Goal: Use online tool/utility: Utilize a website feature to perform a specific function

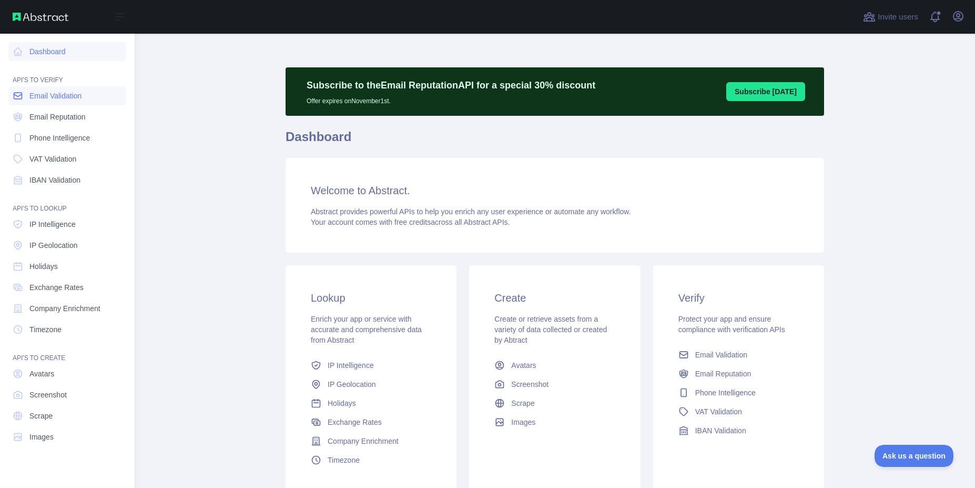
click at [76, 94] on span "Email Validation" at bounding box center [55, 95] width 52 height 11
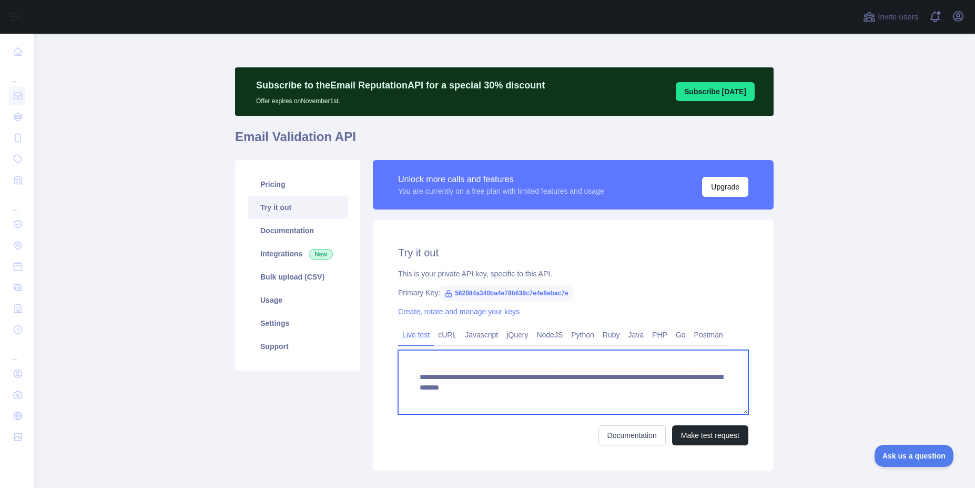
drag, startPoint x: 714, startPoint y: 387, endPoint x: 602, endPoint y: 388, distance: 112.0
click at [602, 388] on textarea "**********" at bounding box center [573, 382] width 350 height 64
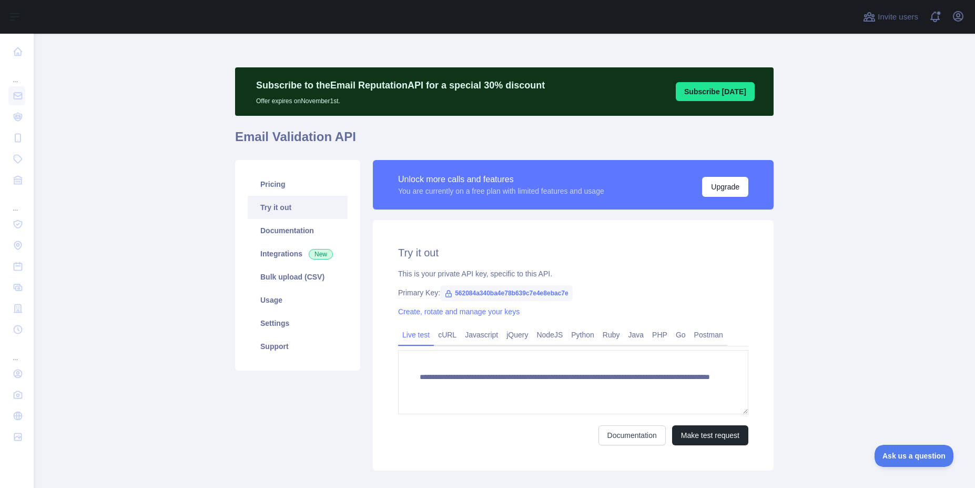
click at [787, 410] on main "**********" at bounding box center [504, 261] width 941 height 454
click at [712, 442] on button "Make test request" at bounding box center [710, 435] width 76 height 20
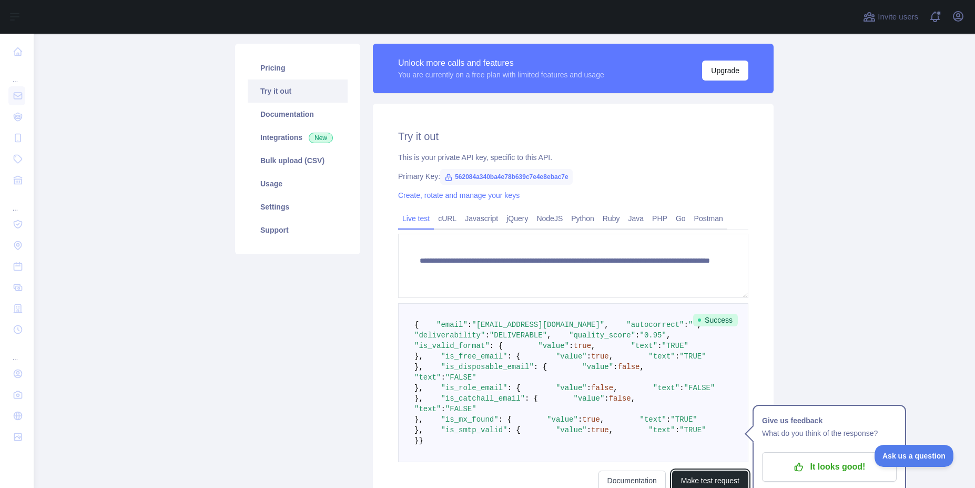
scroll to position [252, 0]
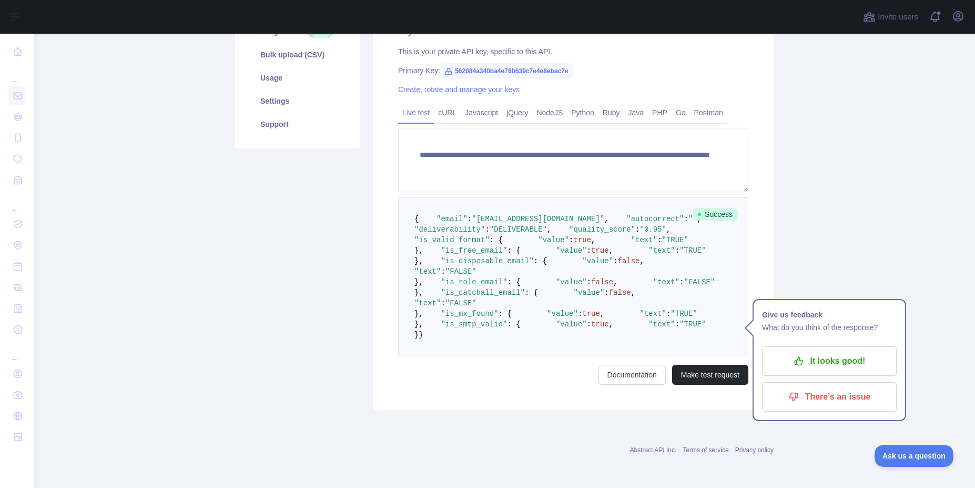
click at [682, 343] on pre "{ "email" : "[EMAIL_ADDRESS][DOMAIN_NAME]" , "autocorrect" : "" , "deliverabili…" at bounding box center [573, 276] width 350 height 159
click at [843, 352] on p "It looks good!" at bounding box center [829, 361] width 119 height 18
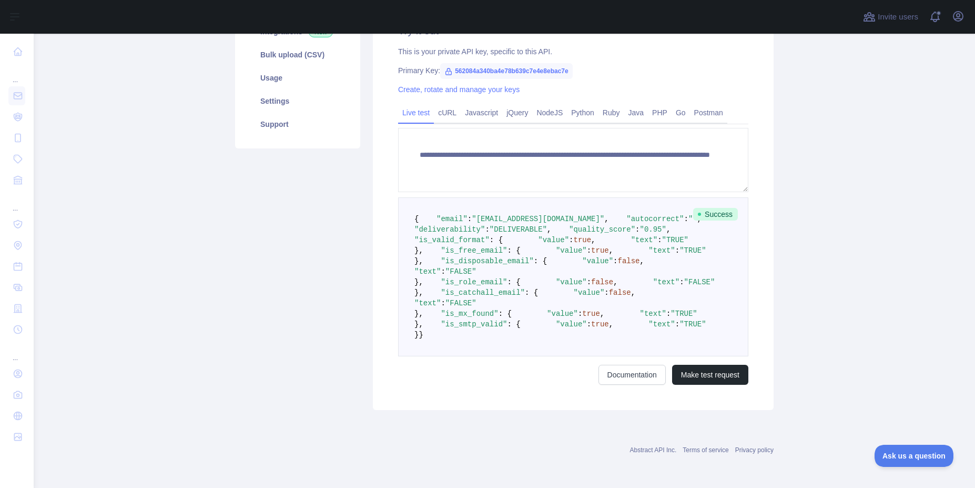
click at [631, 321] on pre "{ "email" : "[EMAIL_ADDRESS][DOMAIN_NAME]" , "autocorrect" : "" , "deliverabili…" at bounding box center [573, 276] width 350 height 159
drag, startPoint x: 434, startPoint y: 285, endPoint x: 537, endPoint y: 300, distance: 104.2
click at [537, 300] on pre "{ "email" : "[EMAIL_ADDRESS][DOMAIN_NAME]" , "autocorrect" : "" , "deliverabili…" at bounding box center [573, 276] width 350 height 159
click at [540, 298] on pre "{ "email" : "[EMAIL_ADDRESS][DOMAIN_NAME]" , "autocorrect" : "" , "deliverabili…" at bounding box center [573, 276] width 350 height 159
drag, startPoint x: 428, startPoint y: 244, endPoint x: 540, endPoint y: 263, distance: 113.8
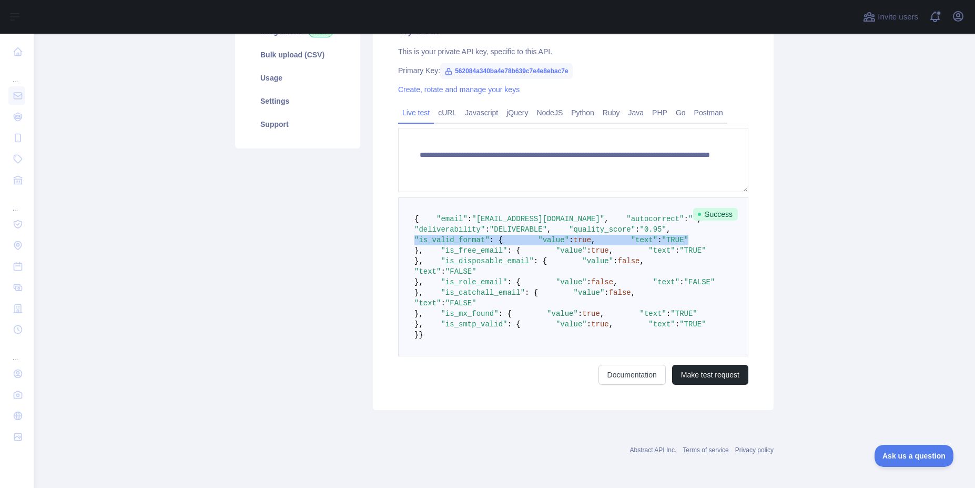
click at [540, 263] on pre "{ "email" : "[EMAIL_ADDRESS][DOMAIN_NAME]" , "autocorrect" : "" , "deliverabili…" at bounding box center [573, 276] width 350 height 159
click at [546, 263] on pre "{ "email" : "[EMAIL_ADDRESS][DOMAIN_NAME]" , "autocorrect" : "" , "deliverabili…" at bounding box center [573, 276] width 350 height 159
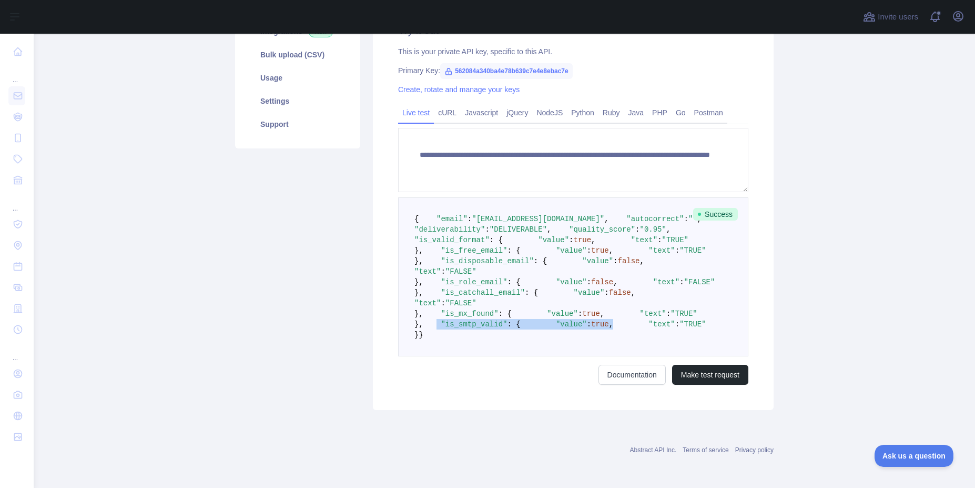
drag, startPoint x: 423, startPoint y: 302, endPoint x: 513, endPoint y: 317, distance: 90.6
click at [513, 317] on pre "{ "email" : "[EMAIL_ADDRESS][DOMAIN_NAME]" , "autocorrect" : "" , "deliverabili…" at bounding box center [573, 276] width 350 height 159
drag, startPoint x: 417, startPoint y: 260, endPoint x: 501, endPoint y: 291, distance: 89.2
click at [501, 291] on pre "{ "email" : "[EMAIL_ADDRESS][DOMAIN_NAME]" , "autocorrect" : "" , "deliverabili…" at bounding box center [573, 276] width 350 height 159
click at [563, 276] on pre "{ "email" : "[EMAIL_ADDRESS][DOMAIN_NAME]" , "autocorrect" : "" , "deliverabili…" at bounding box center [573, 276] width 350 height 159
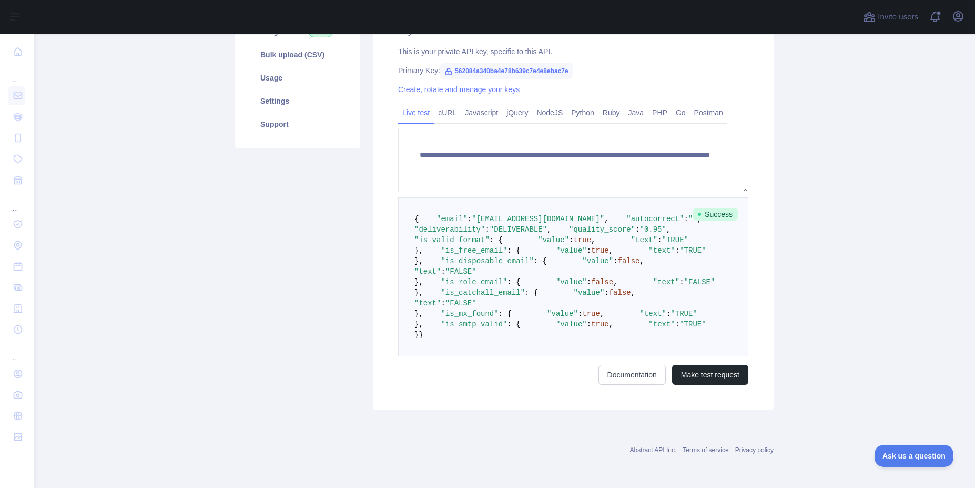
scroll to position [316, 0]
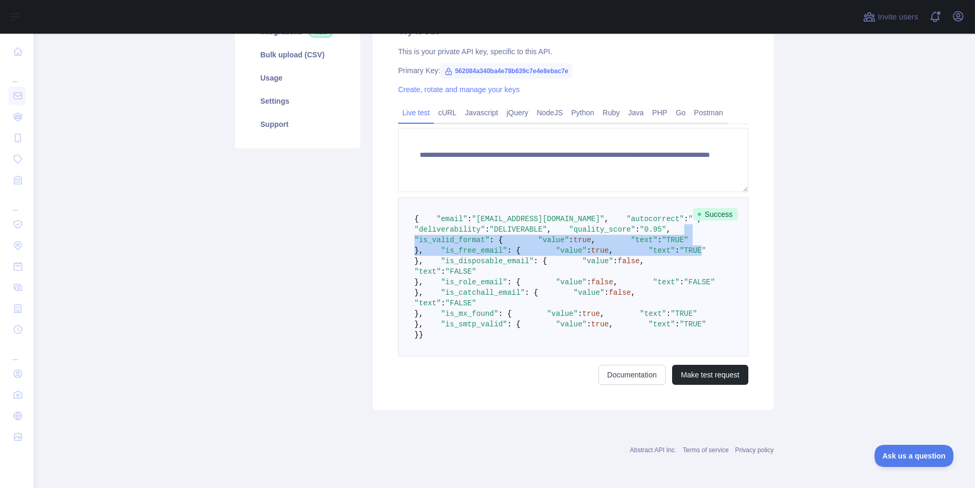
drag, startPoint x: 424, startPoint y: 179, endPoint x: 502, endPoint y: 240, distance: 98.9
click at [502, 240] on code "{ "email" : "[EMAIL_ADDRESS][DOMAIN_NAME]" , "autocorrect" : "" , "deliverabili…" at bounding box center [566, 277] width 305 height 124
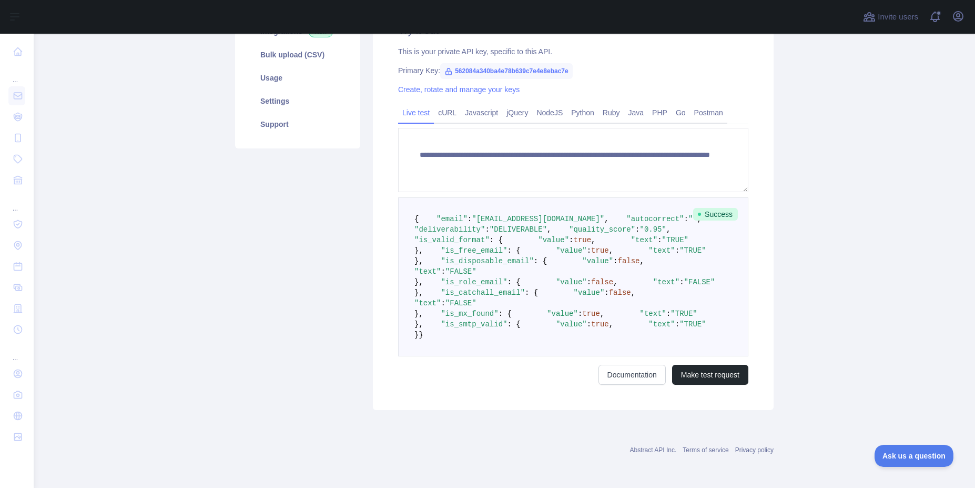
click at [536, 238] on pre "{ "email" : "[EMAIL_ADDRESS][DOMAIN_NAME]" , "autocorrect" : "" , "deliverabili…" at bounding box center [573, 276] width 350 height 159
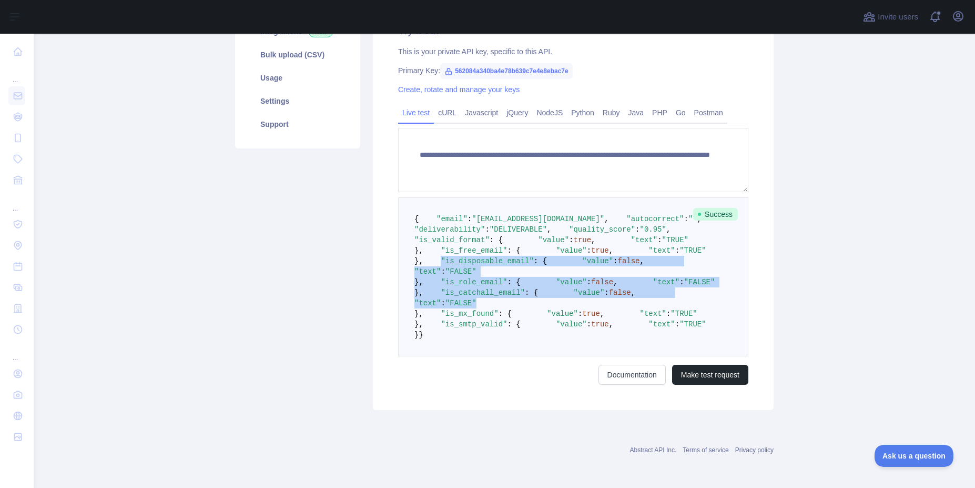
drag, startPoint x: 436, startPoint y: 263, endPoint x: 534, endPoint y: 366, distance: 141.7
click at [534, 356] on pre "{ "email" : "[EMAIL_ADDRESS][DOMAIN_NAME]" , "autocorrect" : "" , "deliverabili…" at bounding box center [573, 276] width 350 height 159
click at [583, 342] on pre "{ "email" : "[EMAIL_ADDRESS][DOMAIN_NAME]" , "autocorrect" : "" , "deliverabili…" at bounding box center [573, 276] width 350 height 159
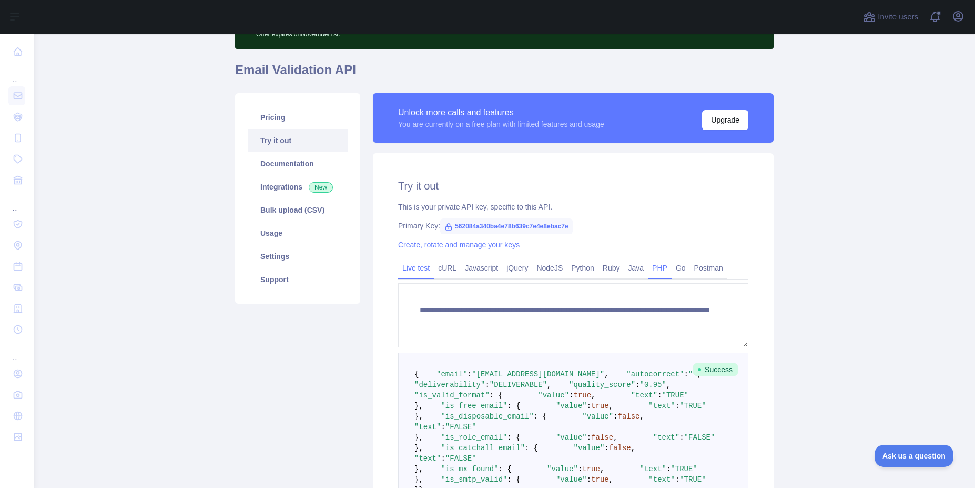
scroll to position [63, 0]
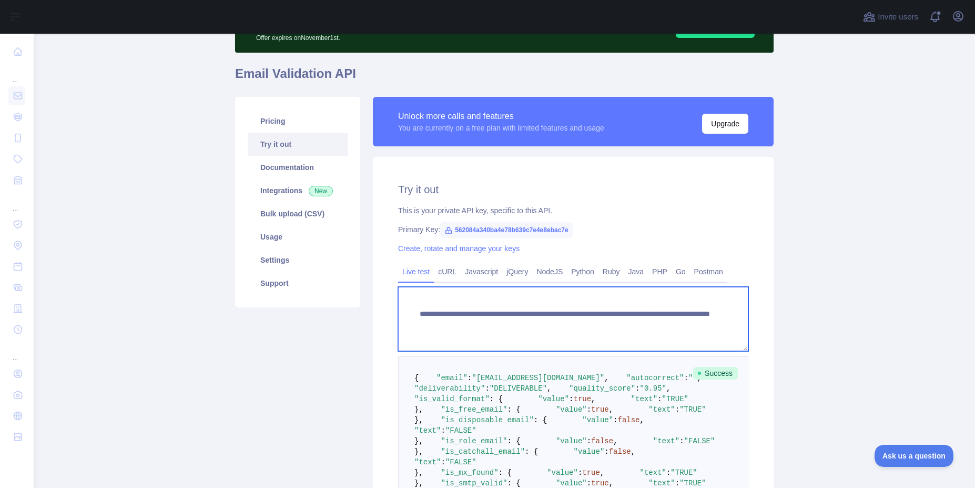
click at [637, 323] on textarea "**********" at bounding box center [573, 319] width 350 height 64
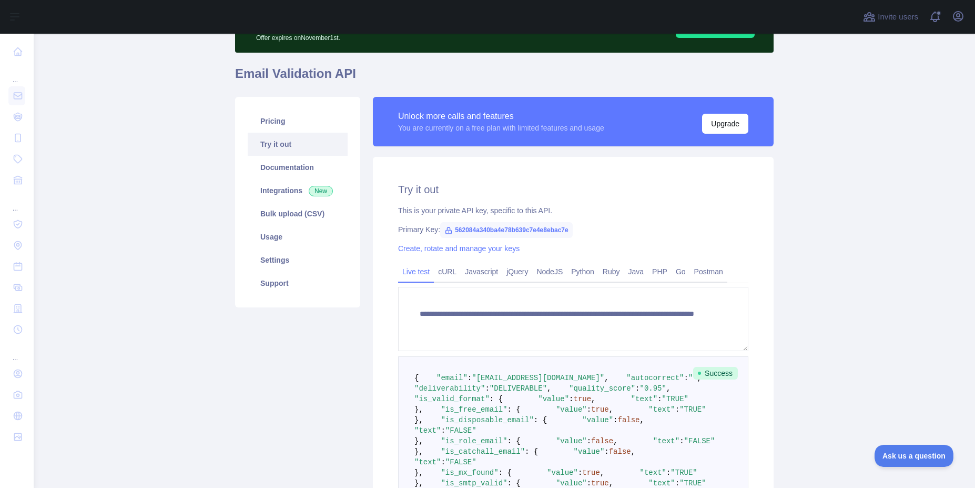
click at [638, 232] on div "Primary Key: 562084a340ba4e78b639c7e4e8ebac7e" at bounding box center [573, 229] width 350 height 11
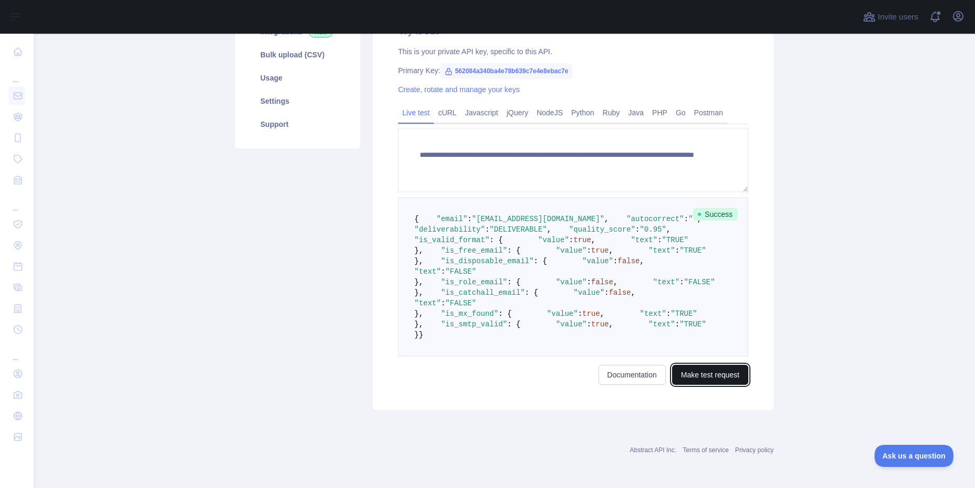
click at [713, 369] on button "Make test request" at bounding box center [710, 374] width 76 height 20
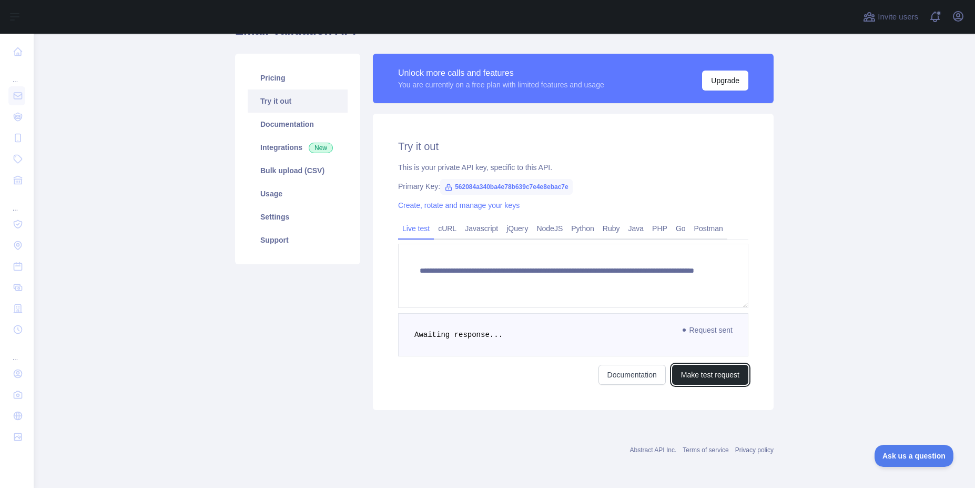
scroll to position [453, 0]
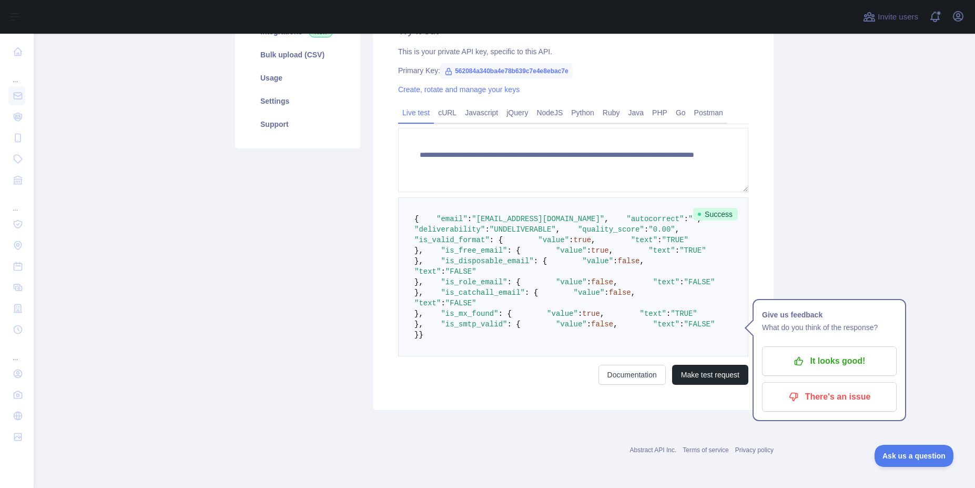
click at [689, 259] on pre "{ "email" : "[EMAIL_ADDRESS][DOMAIN_NAME]" , "autocorrect" : "" , "deliverabili…" at bounding box center [573, 276] width 350 height 159
drag, startPoint x: 519, startPoint y: 303, endPoint x: 453, endPoint y: 305, distance: 66.3
click at [453, 305] on pre "{ "email" : "[EMAIL_ADDRESS][DOMAIN_NAME]" , "autocorrect" : "" , "deliverabili…" at bounding box center [573, 276] width 350 height 159
click at [501, 287] on pre "{ "email" : "[EMAIL_ADDRESS][DOMAIN_NAME]" , "autocorrect" : "" , "deliverabili…" at bounding box center [573, 276] width 350 height 159
click at [824, 352] on p "It looks good!" at bounding box center [829, 361] width 119 height 18
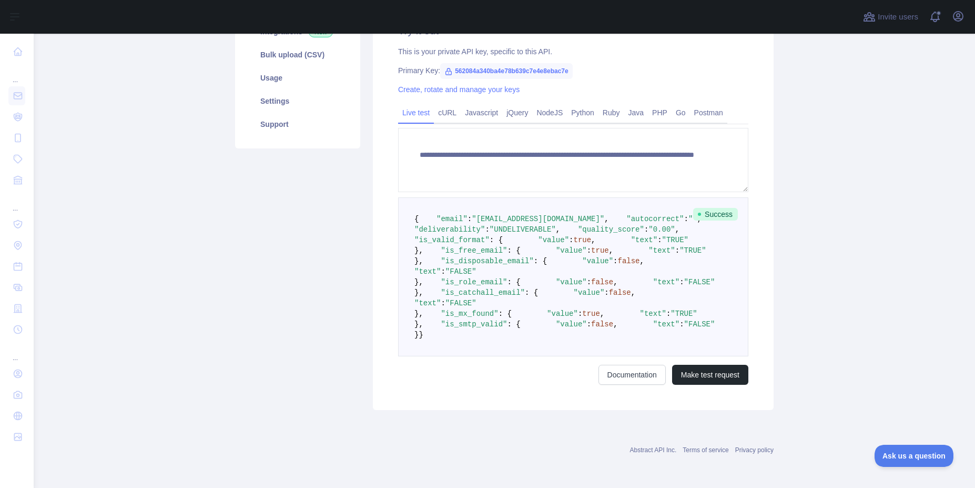
click at [624, 205] on pre "{ "email" : "[EMAIL_ADDRESS][DOMAIN_NAME]" , "autocorrect" : "" , "deliverabili…" at bounding box center [573, 276] width 350 height 159
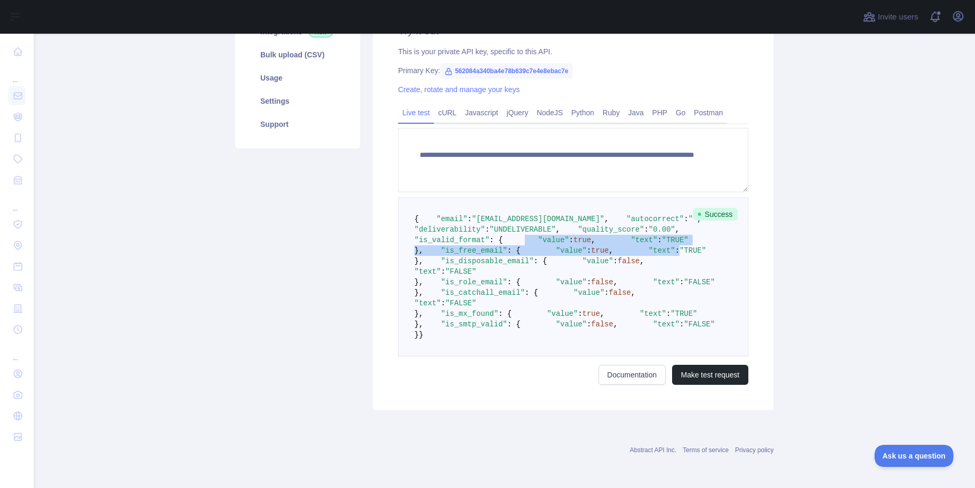
drag, startPoint x: 433, startPoint y: 171, endPoint x: 479, endPoint y: 234, distance: 77.1
click at [478, 233] on pre "{ "email" : "[EMAIL_ADDRESS][DOMAIN_NAME]" , "autocorrect" : "" , "deliverabili…" at bounding box center [573, 276] width 350 height 159
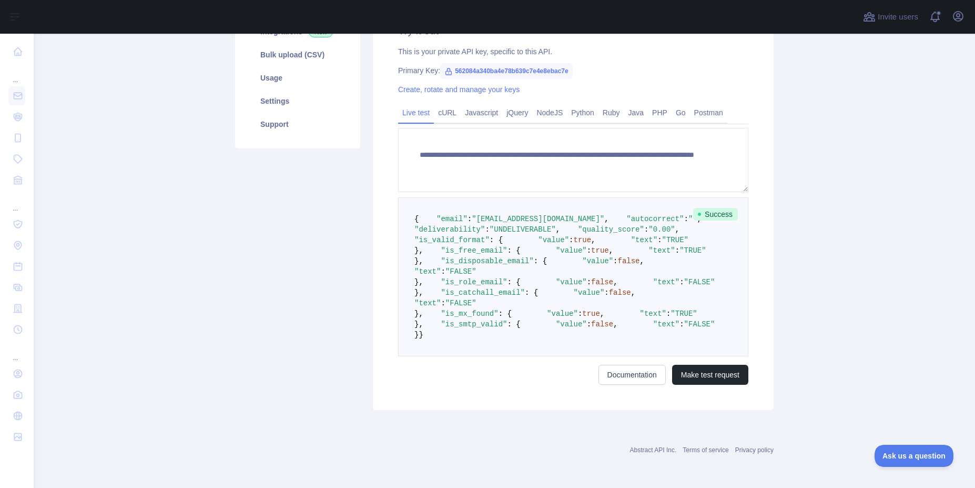
click at [496, 236] on pre "{ "email" : "[EMAIL_ADDRESS][DOMAIN_NAME]" , "autocorrect" : "" , "deliverabili…" at bounding box center [573, 276] width 350 height 159
drag, startPoint x: 421, startPoint y: 247, endPoint x: 453, endPoint y: 366, distance: 123.1
click at [453, 356] on pre "{ "email" : "[EMAIL_ADDRESS][DOMAIN_NAME]" , "autocorrect" : "" , "deliverabili…" at bounding box center [573, 276] width 350 height 159
click at [454, 356] on pre "{ "email" : "[EMAIL_ADDRESS][DOMAIN_NAME]" , "autocorrect" : "" , "deliverabili…" at bounding box center [573, 276] width 350 height 159
drag, startPoint x: 426, startPoint y: 379, endPoint x: 432, endPoint y: 408, distance: 30.1
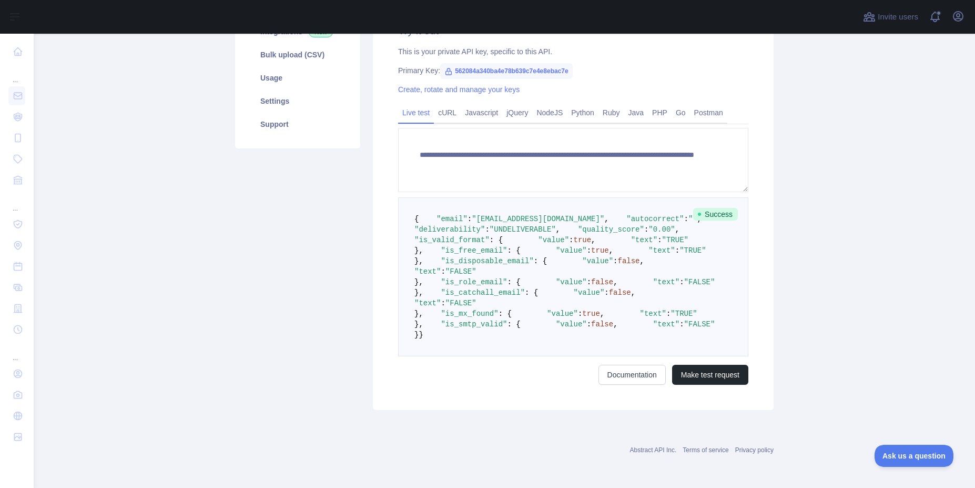
click at [432, 339] on code "{ "email" : "[EMAIL_ADDRESS][DOMAIN_NAME]" , "autocorrect" : "" , "deliverabili…" at bounding box center [566, 277] width 305 height 124
click at [577, 356] on pre "{ "email" : "[EMAIL_ADDRESS][DOMAIN_NAME]" , "autocorrect" : "" , "deliverabili…" at bounding box center [573, 276] width 350 height 159
click at [608, 351] on pre "{ "email" : "[EMAIL_ADDRESS][DOMAIN_NAME]" , "autocorrect" : "" , "deliverabili…" at bounding box center [573, 276] width 350 height 159
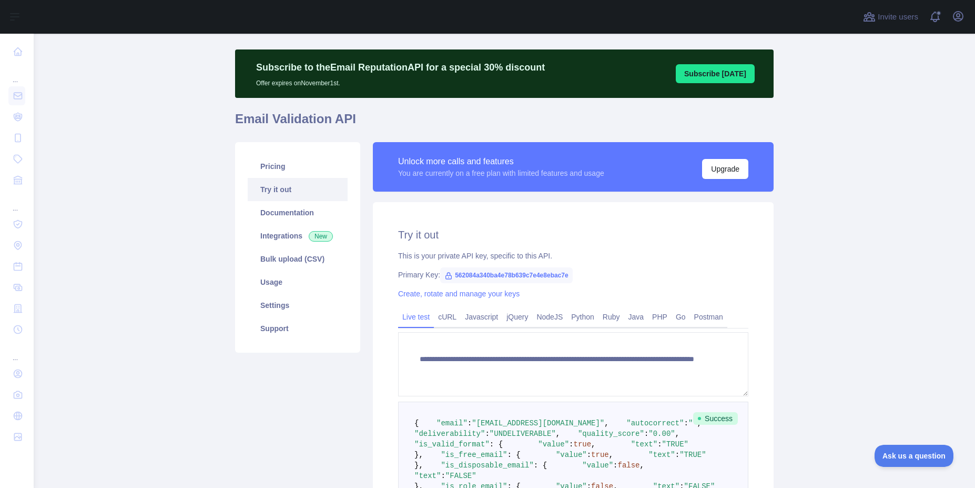
scroll to position [12, 0]
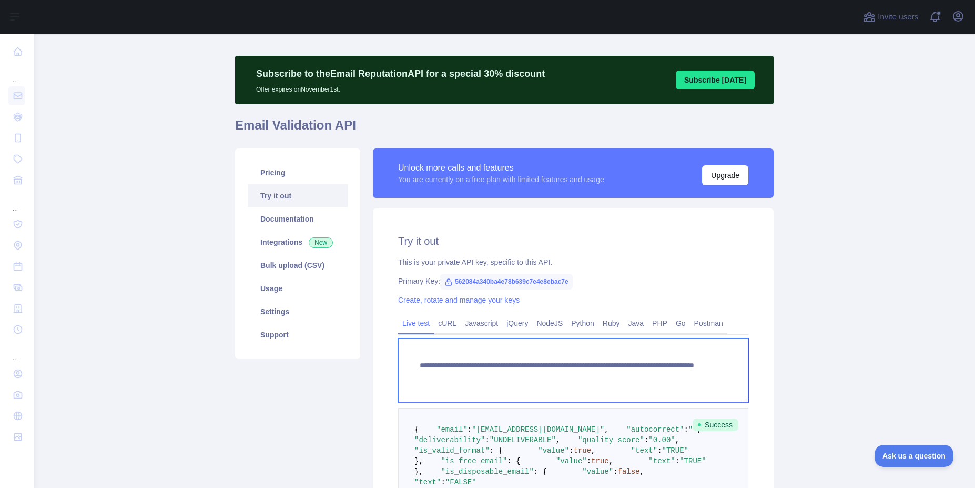
click at [613, 376] on textarea "**********" at bounding box center [573, 370] width 350 height 64
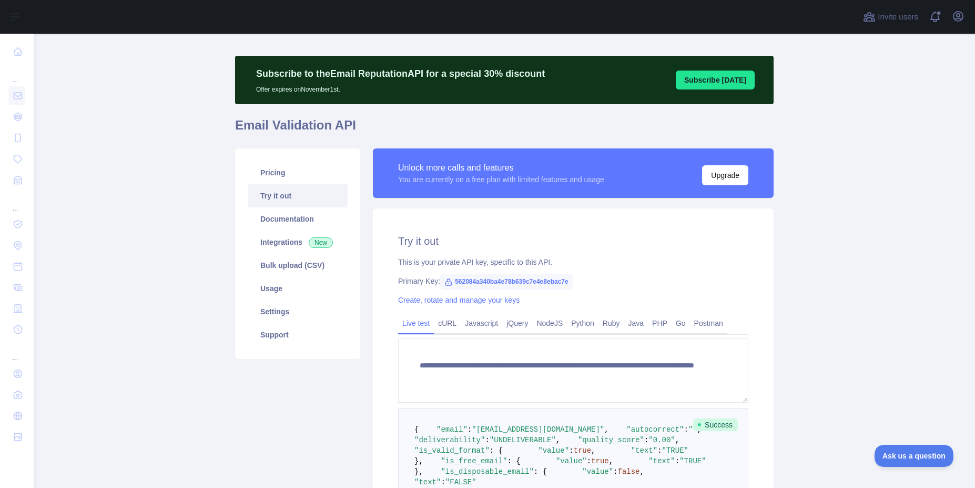
click at [746, 287] on div "**********" at bounding box center [573, 414] width 401 height 412
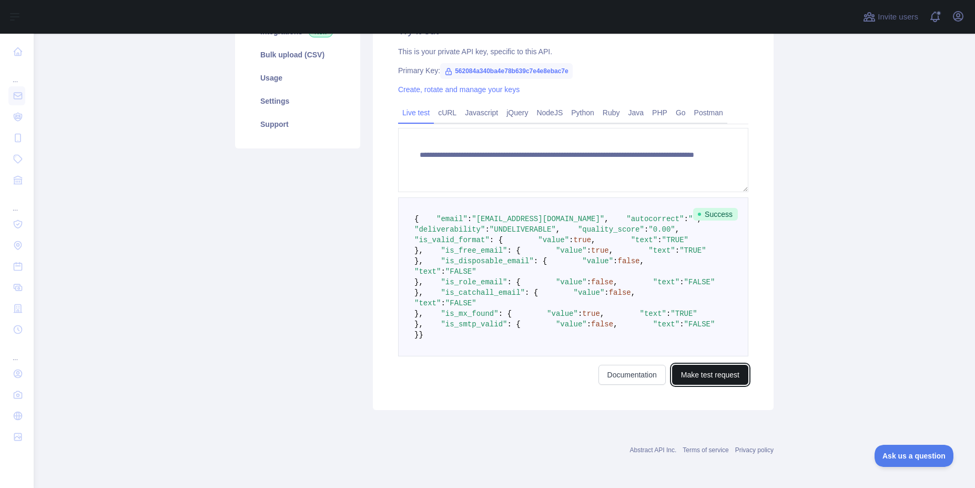
click at [718, 366] on button "Make test request" at bounding box center [710, 374] width 76 height 20
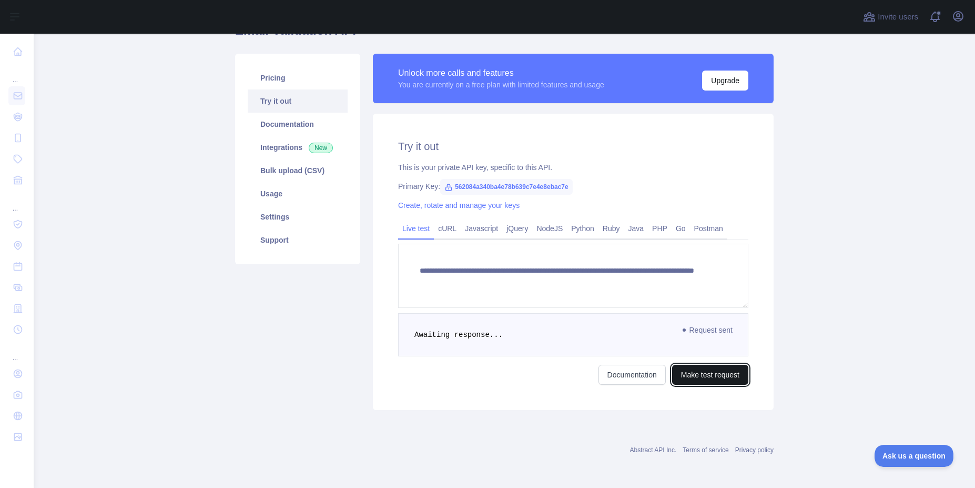
scroll to position [453, 0]
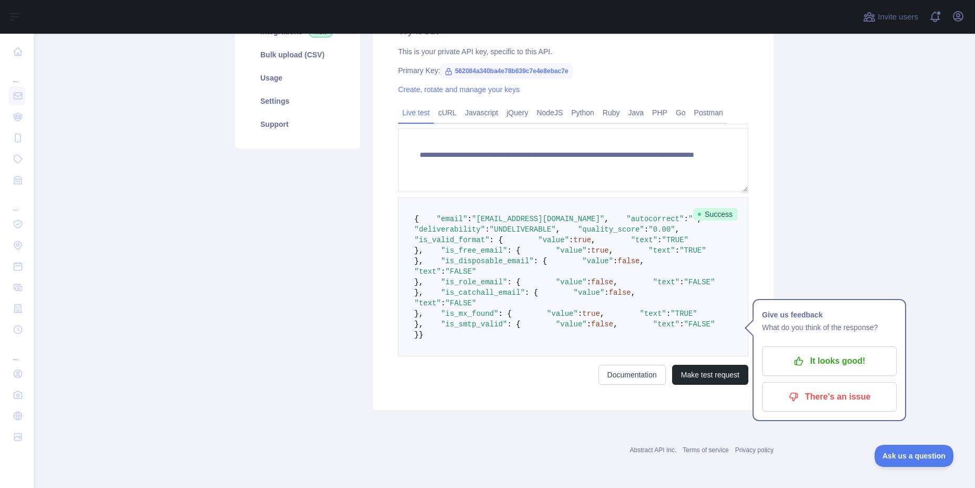
click at [671, 278] on pre "{ "email" : "[EMAIL_ADDRESS][DOMAIN_NAME]" , "autocorrect" : "" , "deliverabili…" at bounding box center [573, 276] width 350 height 159
click at [837, 346] on button "It looks good!" at bounding box center [829, 360] width 135 height 29
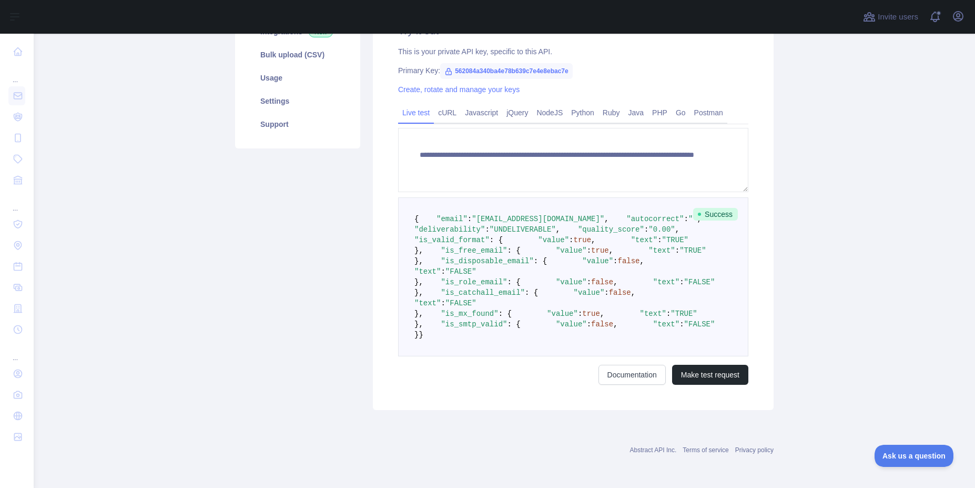
scroll to position [201, 0]
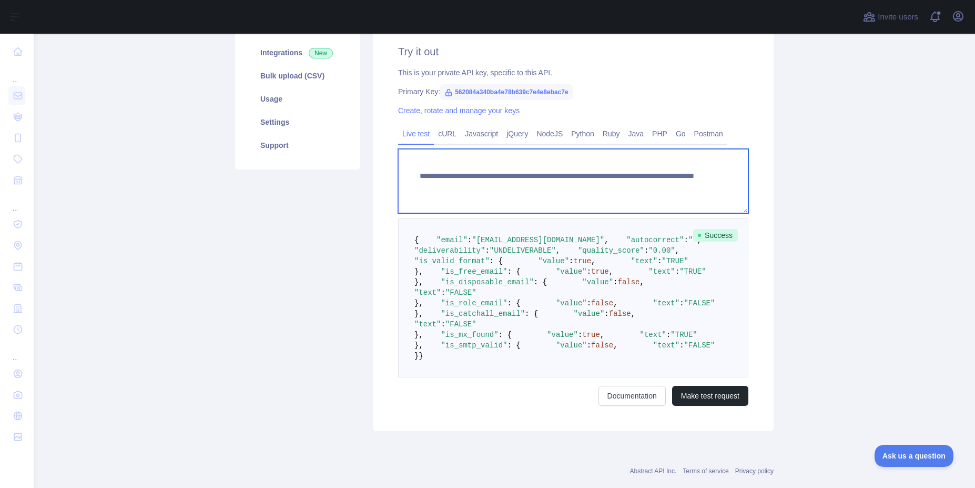
click at [613, 186] on textarea "**********" at bounding box center [573, 181] width 350 height 64
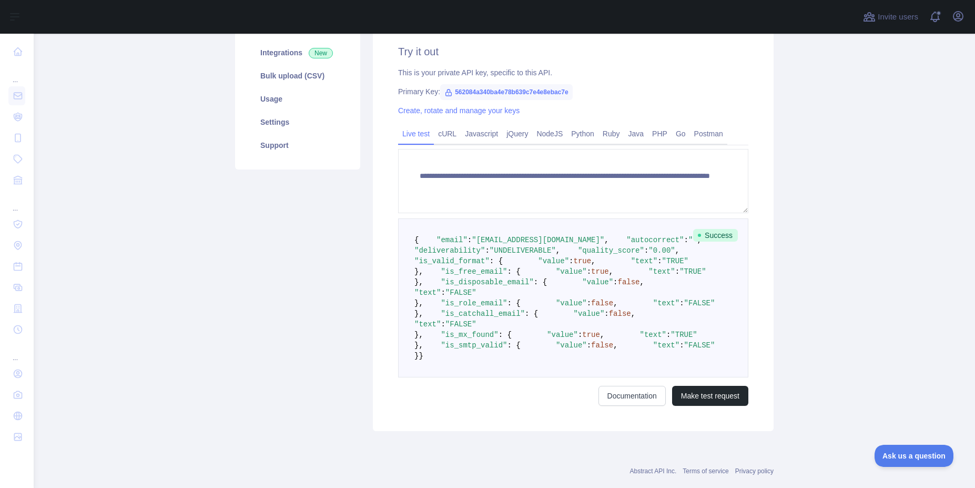
click at [604, 328] on pre "{ "email" : "[EMAIL_ADDRESS][DOMAIN_NAME]" , "autocorrect" : "" , "deliverabili…" at bounding box center [573, 297] width 350 height 159
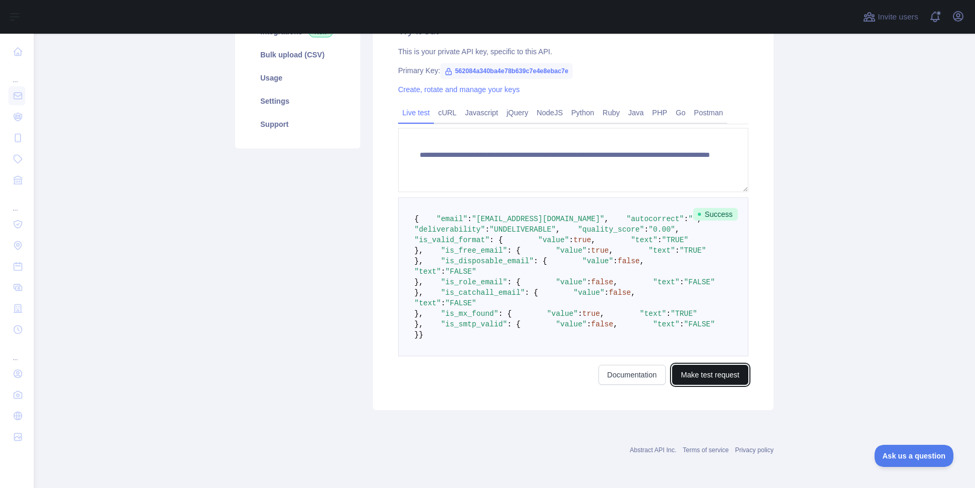
click at [712, 384] on button "Make test request" at bounding box center [710, 374] width 76 height 20
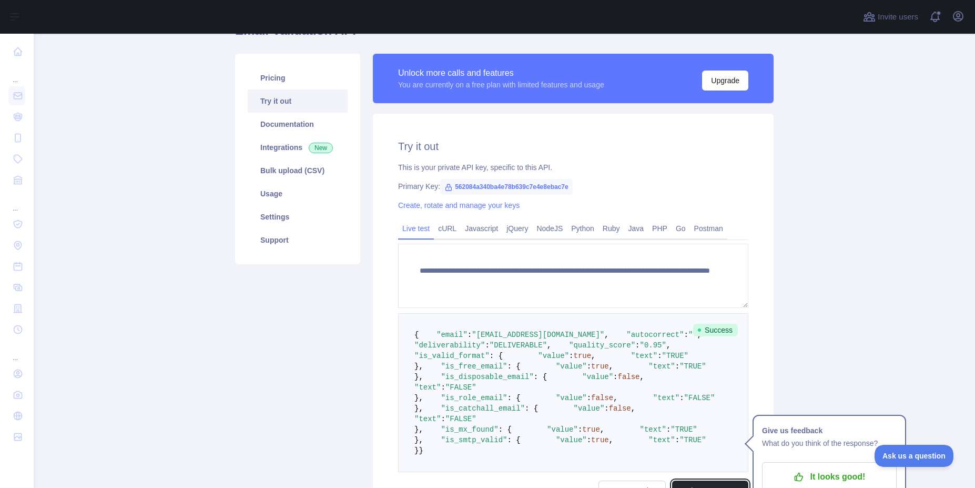
scroll to position [390, 0]
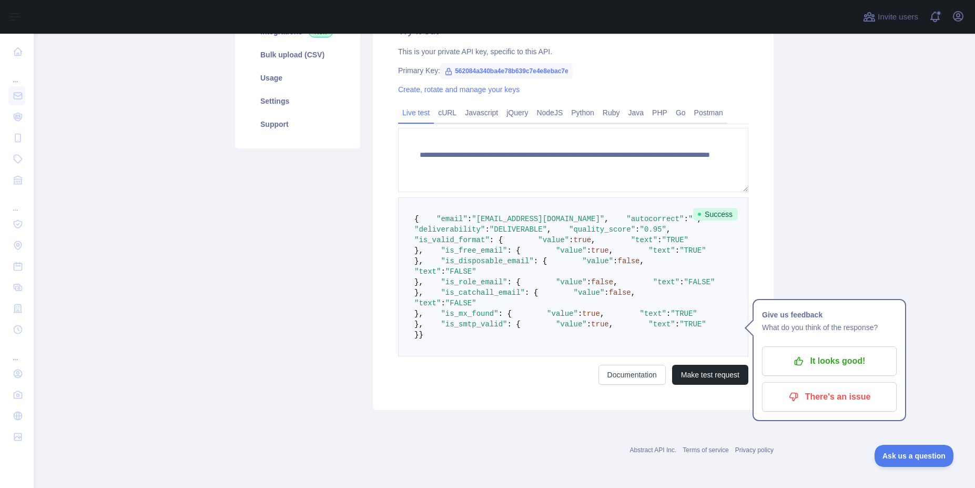
drag, startPoint x: 706, startPoint y: 306, endPoint x: 742, endPoint y: 278, distance: 45.3
click at [709, 303] on pre "{ "email" : "[EMAIL_ADDRESS][DOMAIN_NAME]" , "autocorrect" : "" , "deliverabili…" at bounding box center [573, 276] width 350 height 159
drag, startPoint x: 823, startPoint y: 195, endPoint x: 708, endPoint y: 193, distance: 114.7
click at [823, 352] on p "It looks good!" at bounding box center [829, 361] width 119 height 18
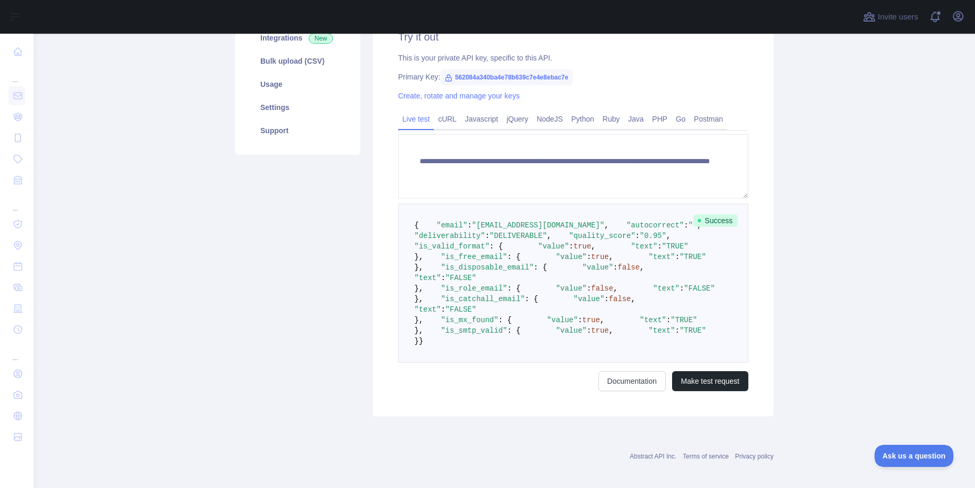
scroll to position [138, 0]
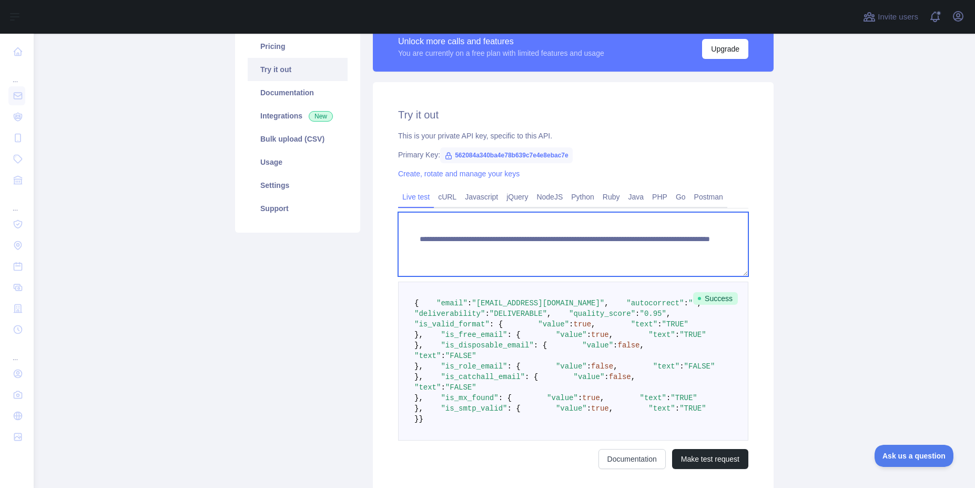
click at [656, 246] on textarea "**********" at bounding box center [573, 244] width 350 height 64
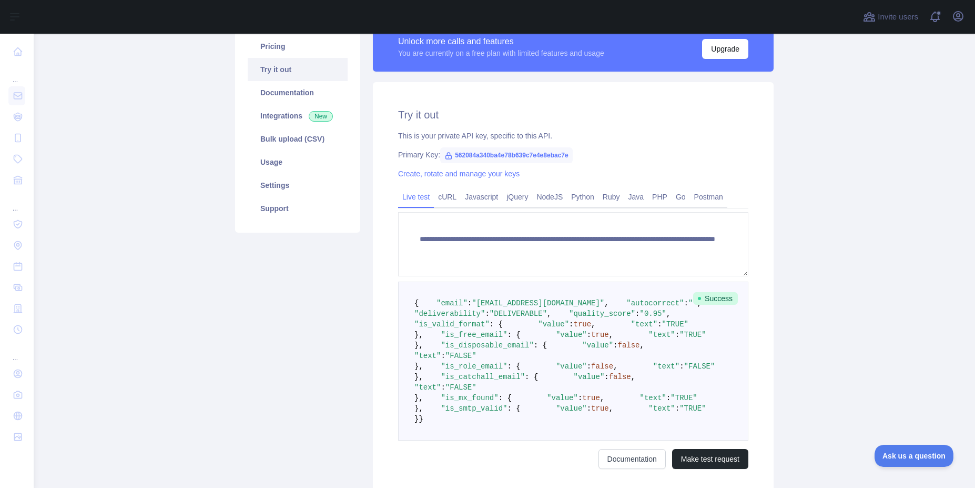
drag, startPoint x: 604, startPoint y: 369, endPoint x: 607, endPoint y: 363, distance: 6.6
click at [605, 367] on pre "{ "email" : "[EMAIL_ADDRESS][DOMAIN_NAME]" , "autocorrect" : "" , "deliverabili…" at bounding box center [573, 360] width 350 height 159
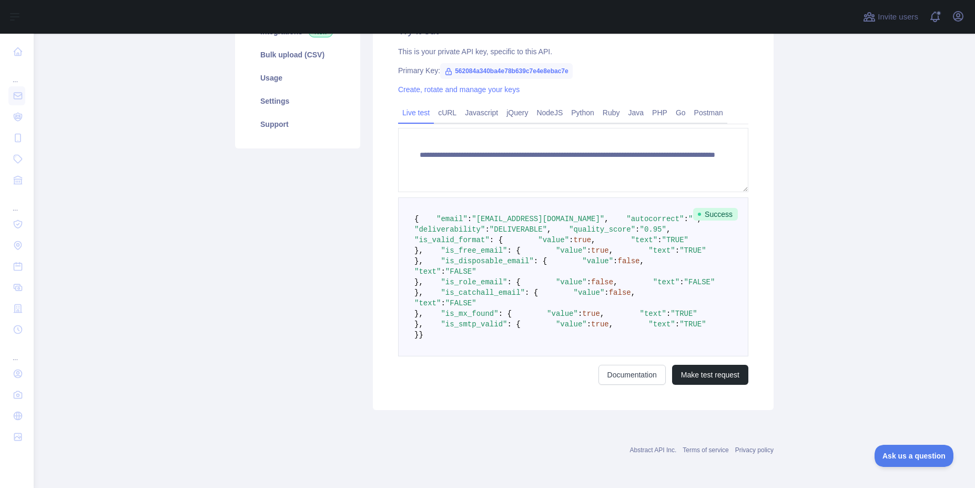
scroll to position [453, 0]
click at [711, 388] on div "**********" at bounding box center [573, 204] width 401 height 412
click at [707, 377] on button "Make test request" at bounding box center [710, 374] width 76 height 20
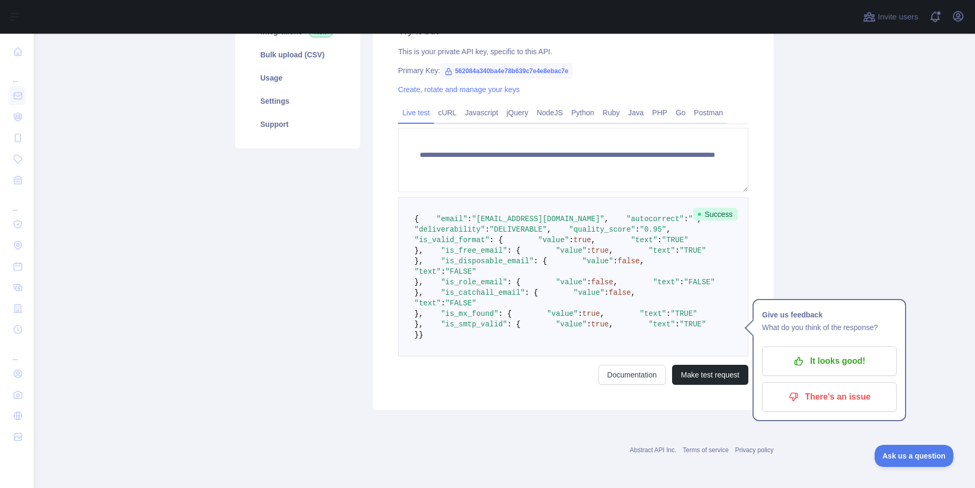
click at [637, 266] on pre "{ "email" : "[EMAIL_ADDRESS][DOMAIN_NAME]" , "autocorrect" : "" , "deliverabili…" at bounding box center [573, 276] width 350 height 159
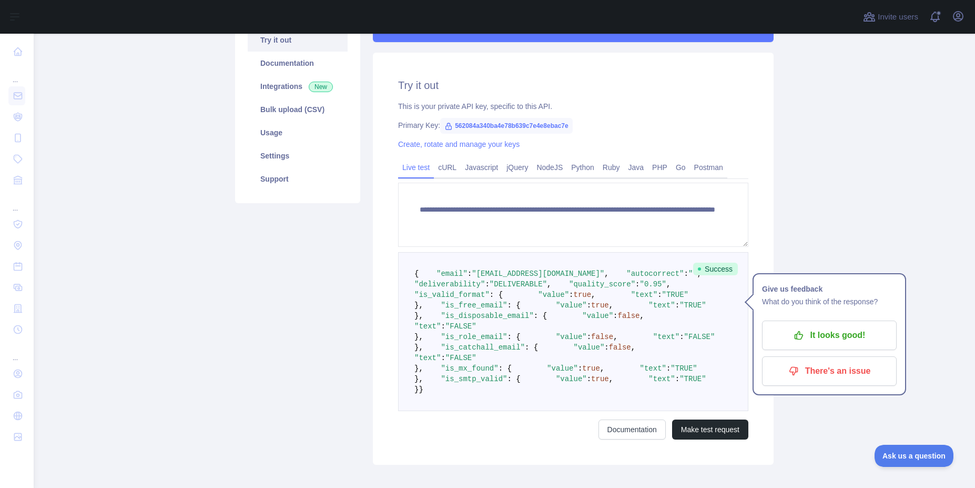
scroll to position [75, 0]
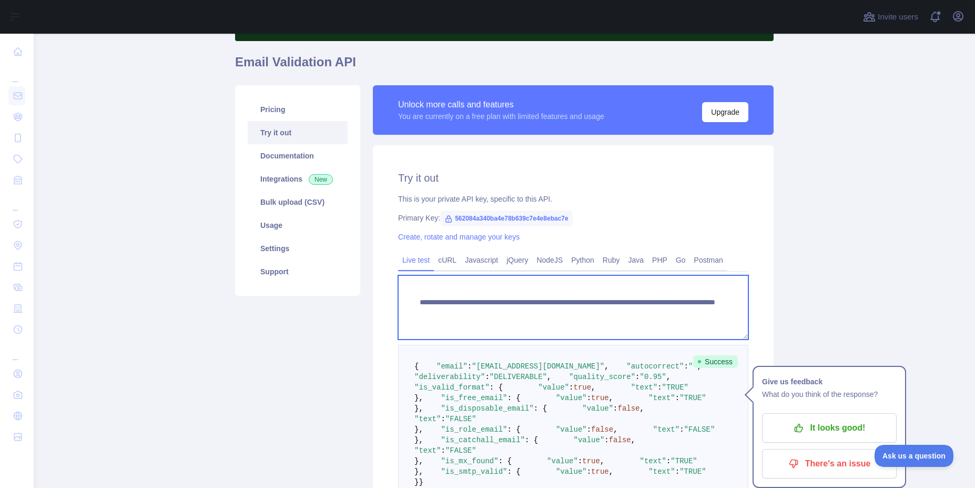
click at [637, 310] on textarea "**********" at bounding box center [573, 307] width 350 height 64
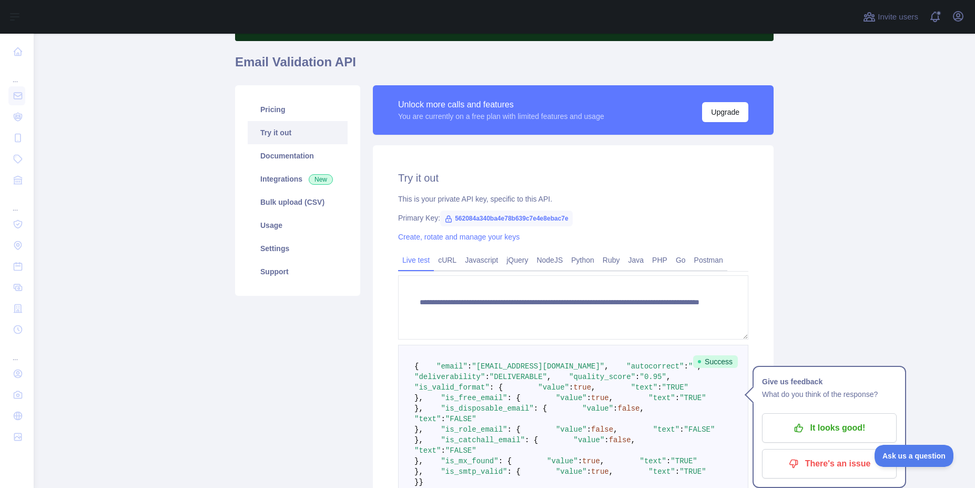
click at [634, 378] on pre "{ "email" : "[EMAIL_ADDRESS][DOMAIN_NAME]" , "autocorrect" : "" , "deliverabili…" at bounding box center [573, 423] width 350 height 159
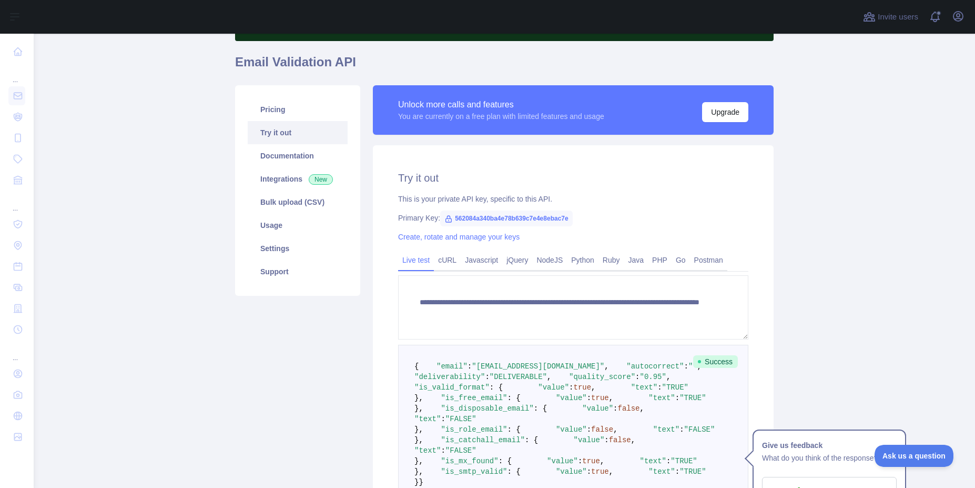
scroll to position [264, 0]
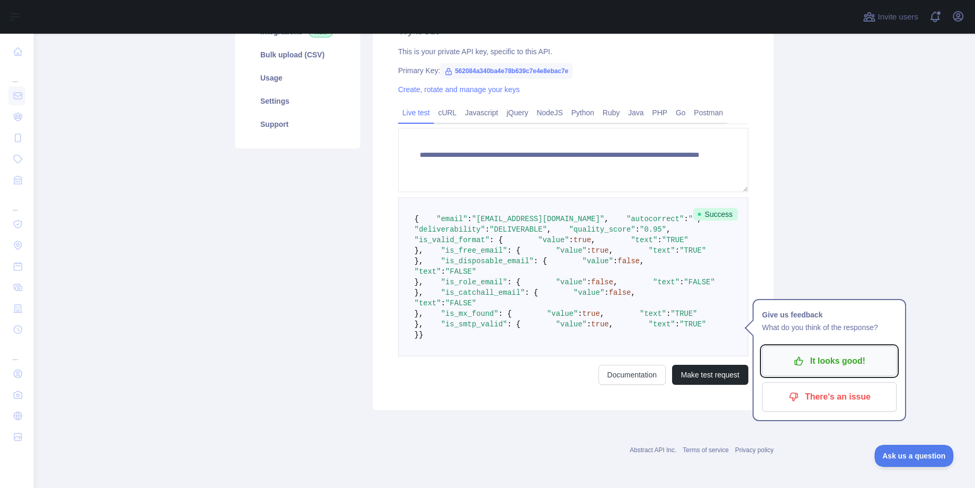
click at [834, 346] on button "It looks good!" at bounding box center [829, 360] width 135 height 29
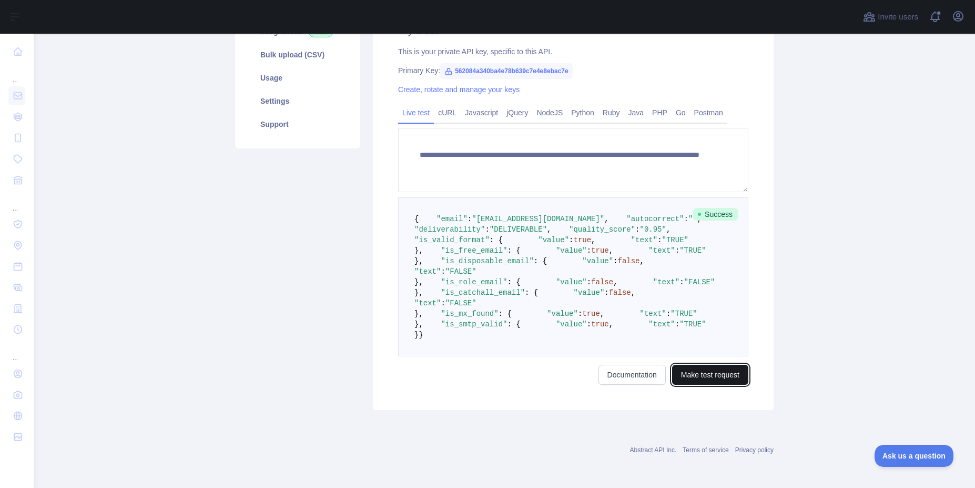
click at [716, 370] on button "Make test request" at bounding box center [710, 374] width 76 height 20
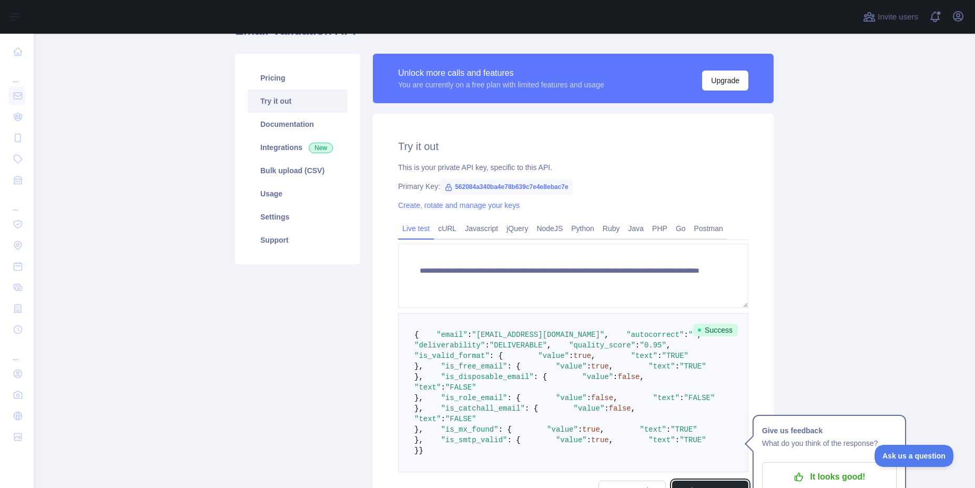
scroll to position [453, 0]
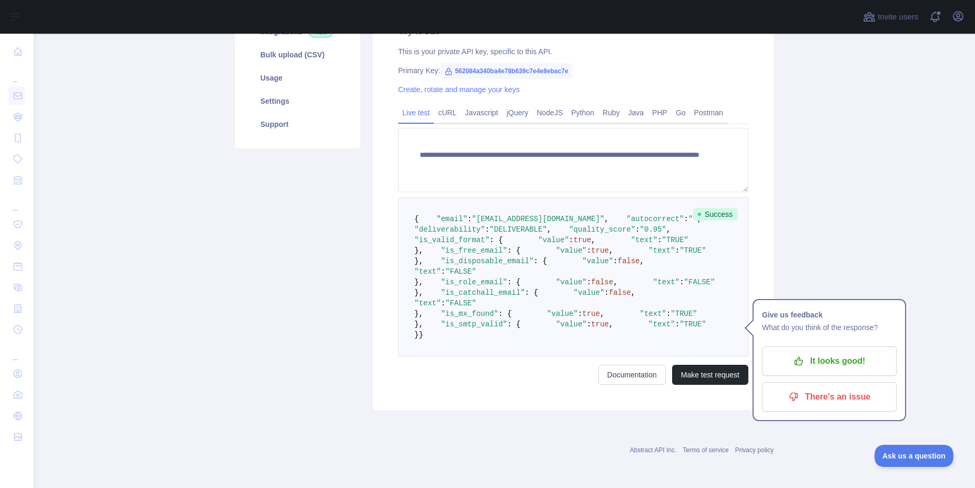
click at [685, 236] on pre "{ "email" : "[EMAIL_ADDRESS][DOMAIN_NAME]" , "autocorrect" : "" , "deliverabili…" at bounding box center [573, 276] width 350 height 159
drag, startPoint x: 808, startPoint y: 123, endPoint x: 800, endPoint y: 124, distance: 8.0
click at [808, 352] on p "It looks good!" at bounding box center [829, 361] width 119 height 18
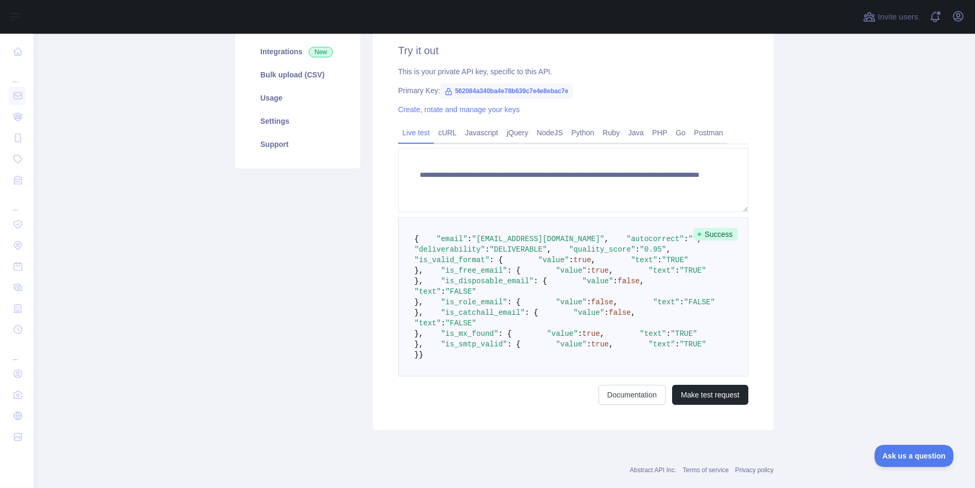
scroll to position [201, 0]
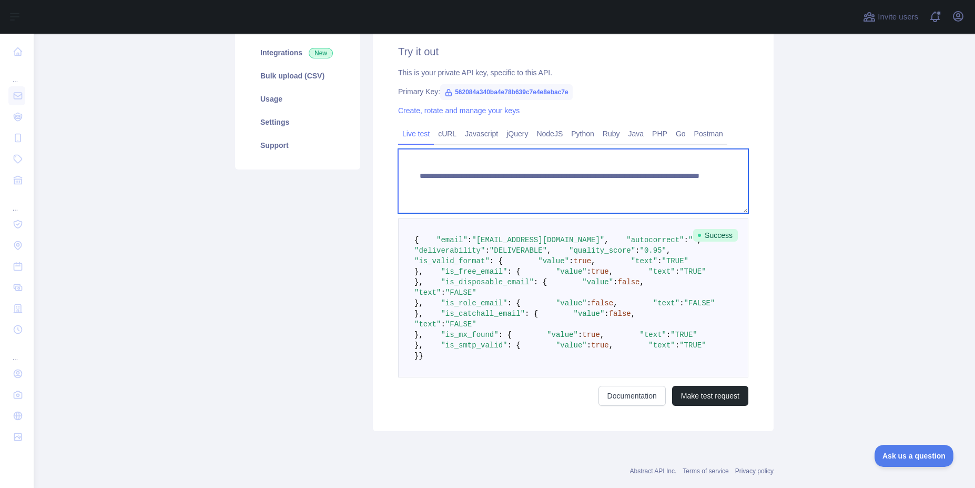
click at [613, 186] on textarea "**********" at bounding box center [573, 181] width 350 height 64
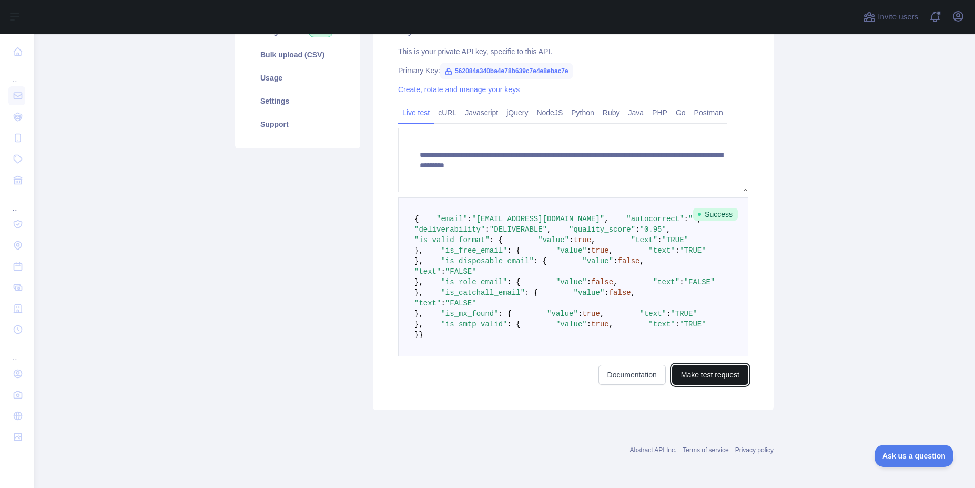
click at [704, 384] on button "Make test request" at bounding box center [710, 374] width 76 height 20
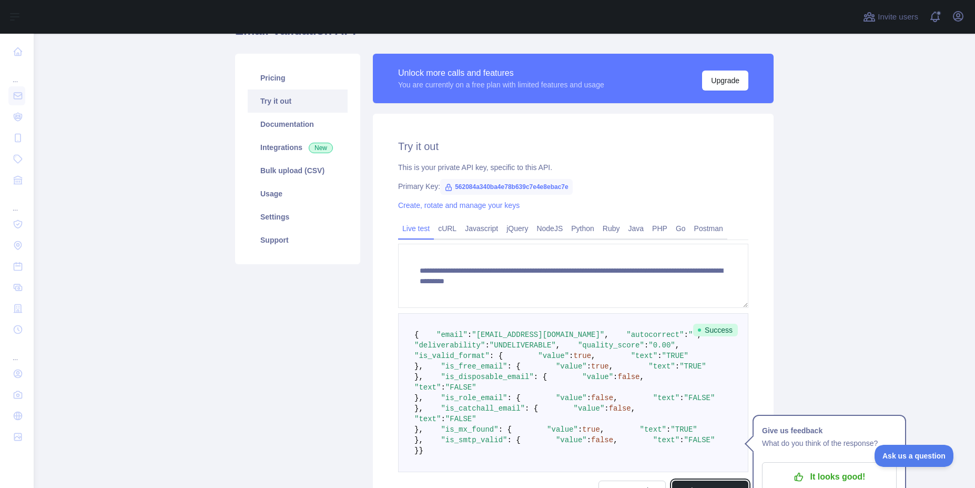
scroll to position [390, 0]
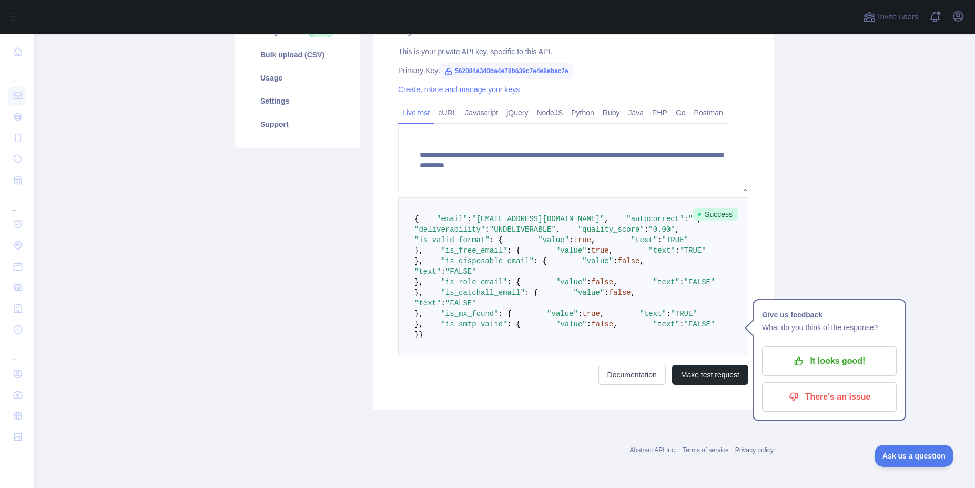
drag, startPoint x: 696, startPoint y: 289, endPoint x: 698, endPoint y: 282, distance: 7.2
click at [697, 285] on pre "{ "email" : "[EMAIL_ADDRESS][DOMAIN_NAME]" , "autocorrect" : "" , "deliverabili…" at bounding box center [573, 276] width 350 height 159
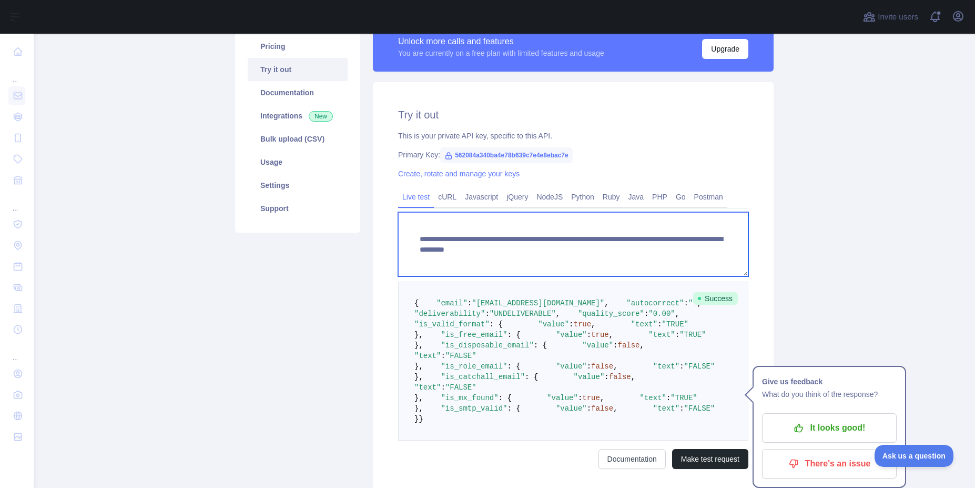
drag, startPoint x: 684, startPoint y: 247, endPoint x: 628, endPoint y: 246, distance: 55.8
click at [628, 246] on textarea "**********" at bounding box center [573, 244] width 350 height 64
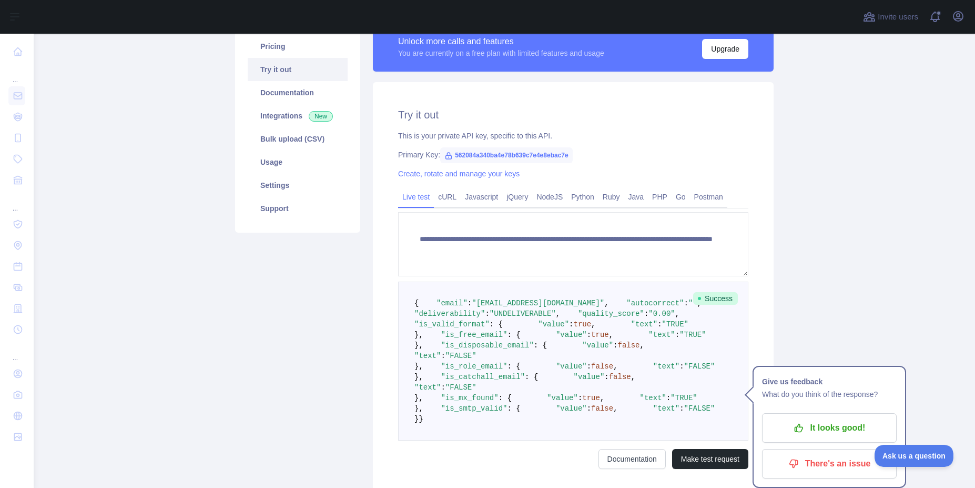
drag, startPoint x: 663, startPoint y: 360, endPoint x: 683, endPoint y: 339, distance: 28.7
click at [665, 360] on pre "{ "email" : "[EMAIL_ADDRESS][DOMAIN_NAME]" , "autocorrect" : "" , "deliverabili…" at bounding box center [573, 360] width 350 height 159
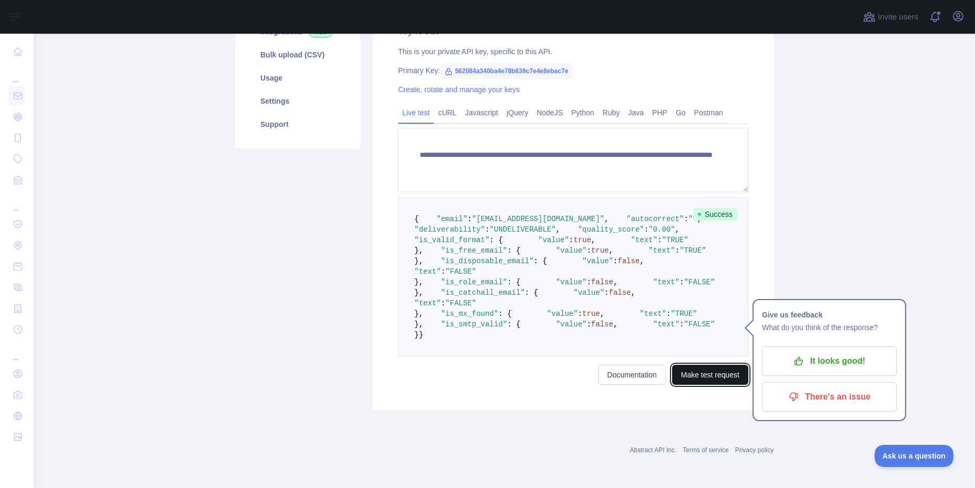
click at [692, 376] on button "Make test request" at bounding box center [710, 374] width 76 height 20
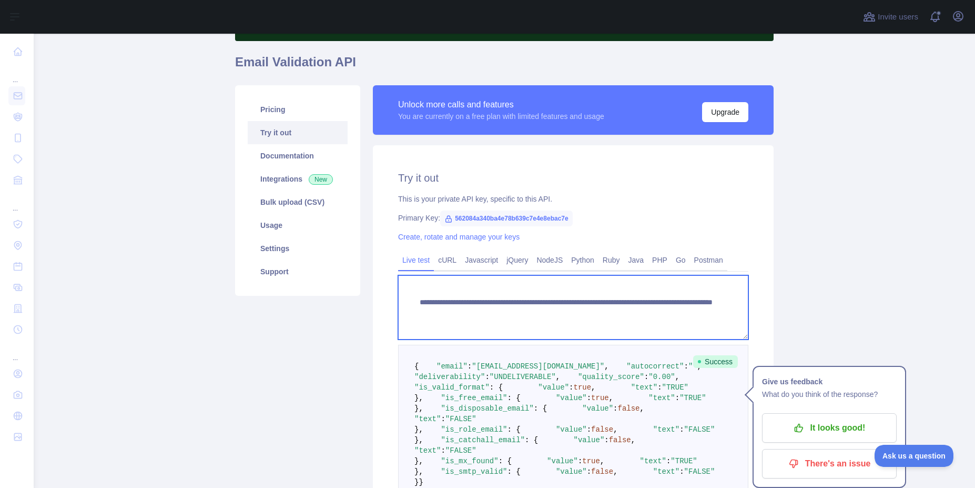
drag, startPoint x: 626, startPoint y: 312, endPoint x: 610, endPoint y: 310, distance: 16.4
click at [610, 310] on textarea "**********" at bounding box center [573, 307] width 350 height 64
type textarea "**********"
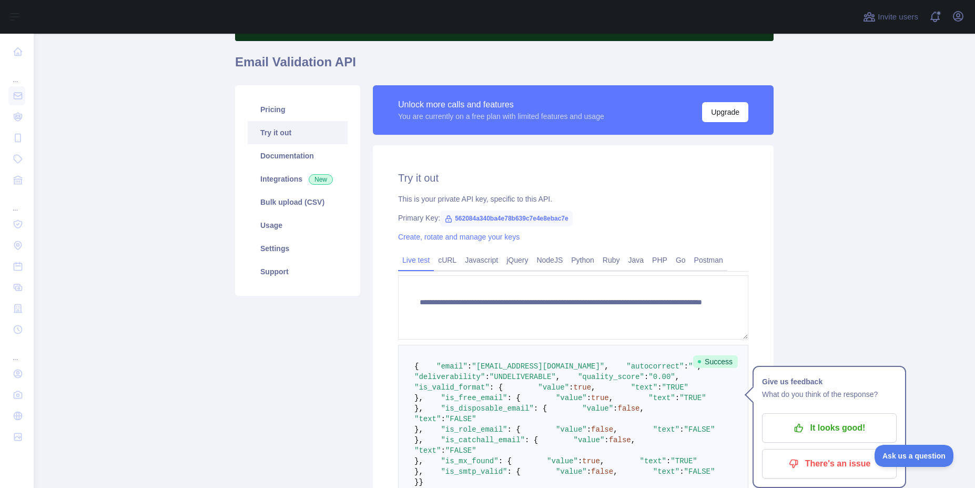
click at [556, 381] on span ""UNDELIVERABLE"" at bounding box center [523, 376] width 66 height 8
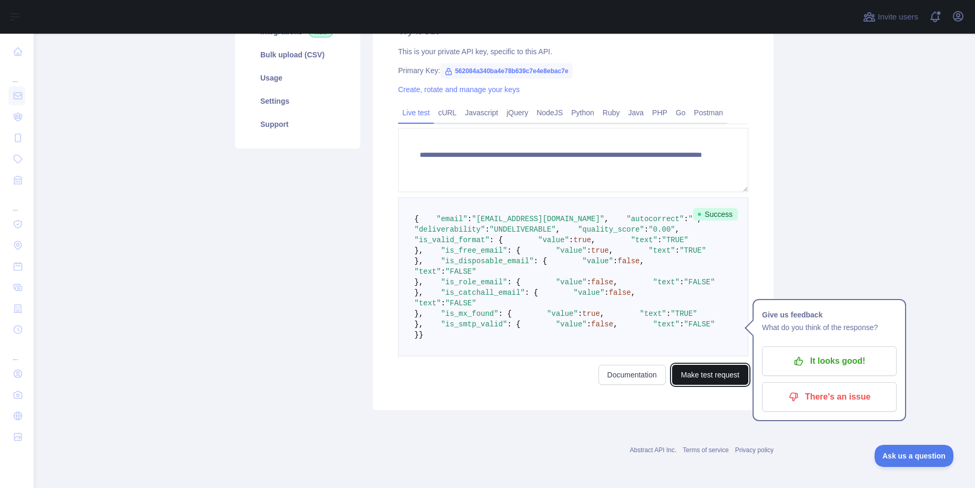
click at [687, 374] on button "Make test request" at bounding box center [710, 374] width 76 height 20
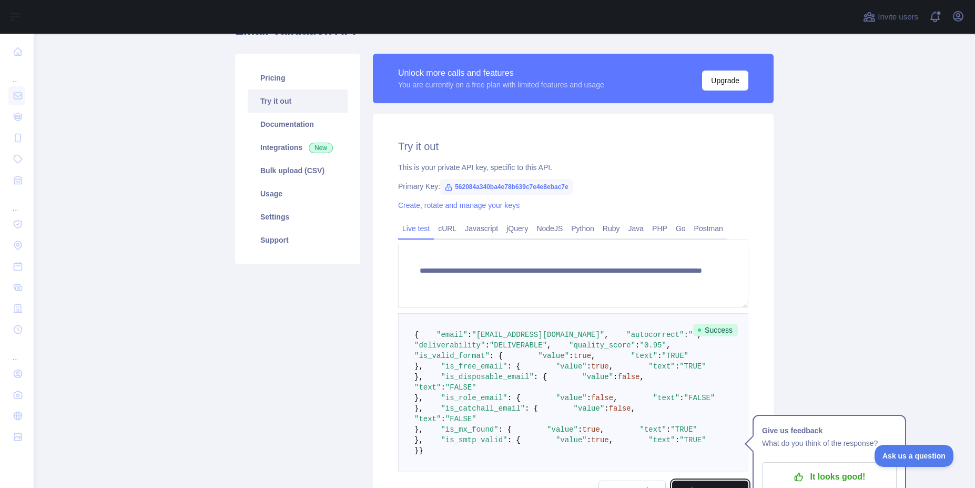
scroll to position [453, 0]
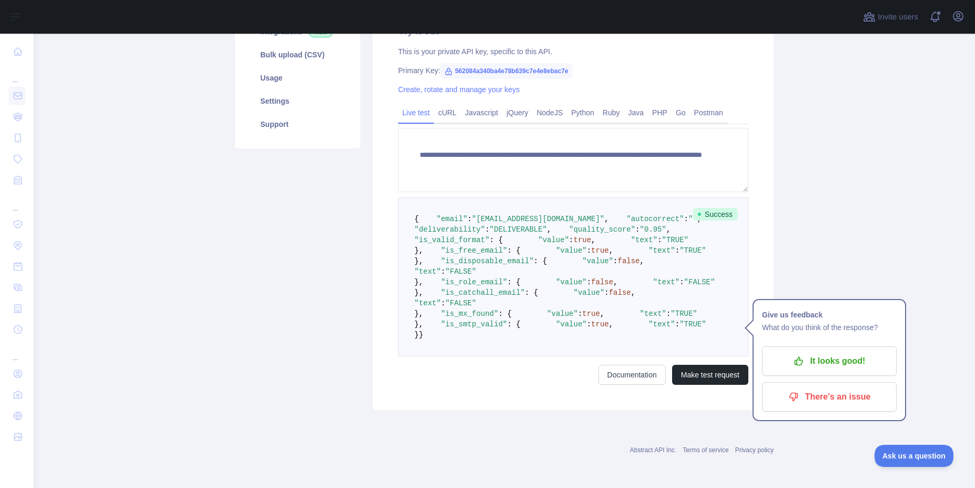
click at [665, 280] on pre "{ "email" : "[EMAIL_ADDRESS][DOMAIN_NAME]" , "autocorrect" : "" , "deliverabili…" at bounding box center [573, 276] width 350 height 159
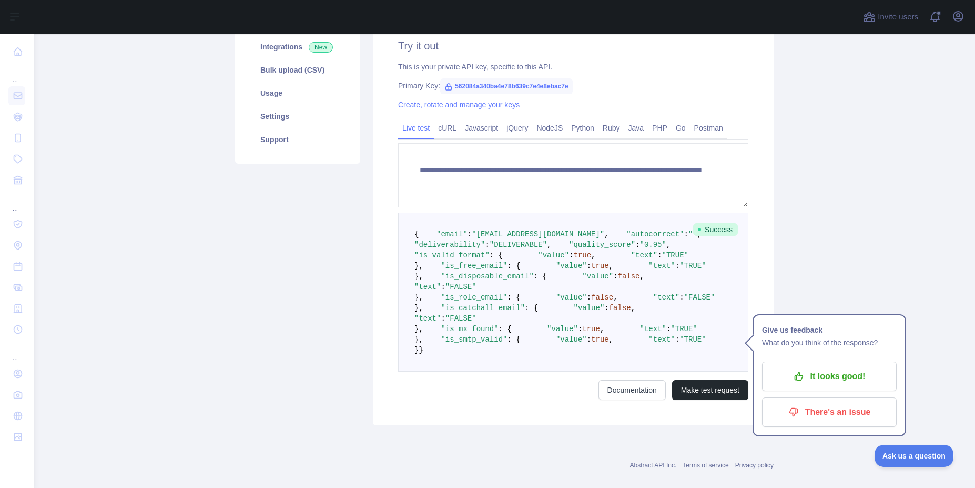
scroll to position [201, 0]
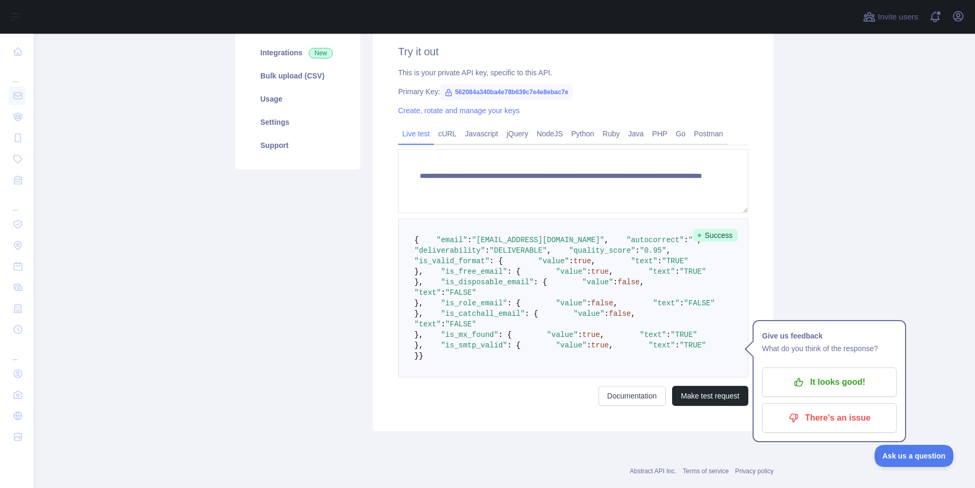
click at [313, 303] on div "Pricing Try it out Documentation Integrations New Bulk upload (CSV) Usage Setti…" at bounding box center [298, 195] width 138 height 472
click at [841, 376] on p "It looks good!" at bounding box center [829, 382] width 119 height 18
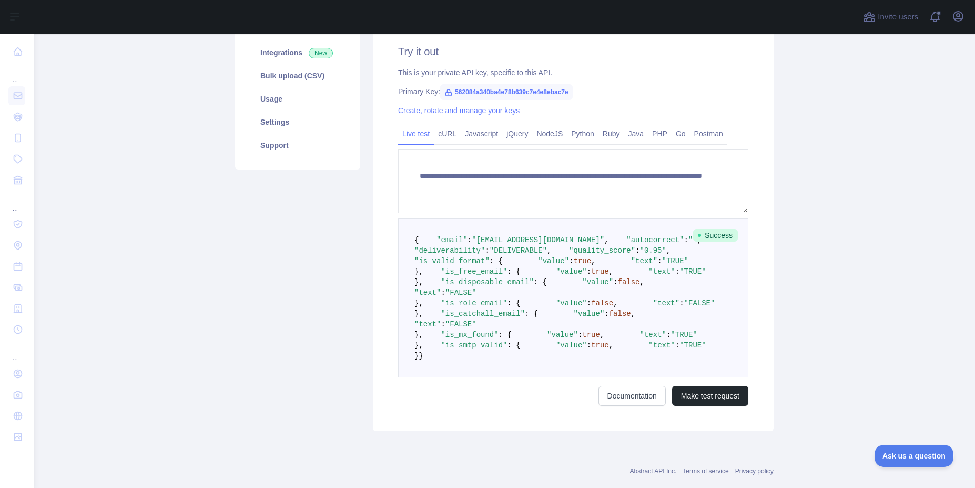
click at [851, 137] on main "**********" at bounding box center [504, 261] width 941 height 454
